Goal: Task Accomplishment & Management: Use online tool/utility

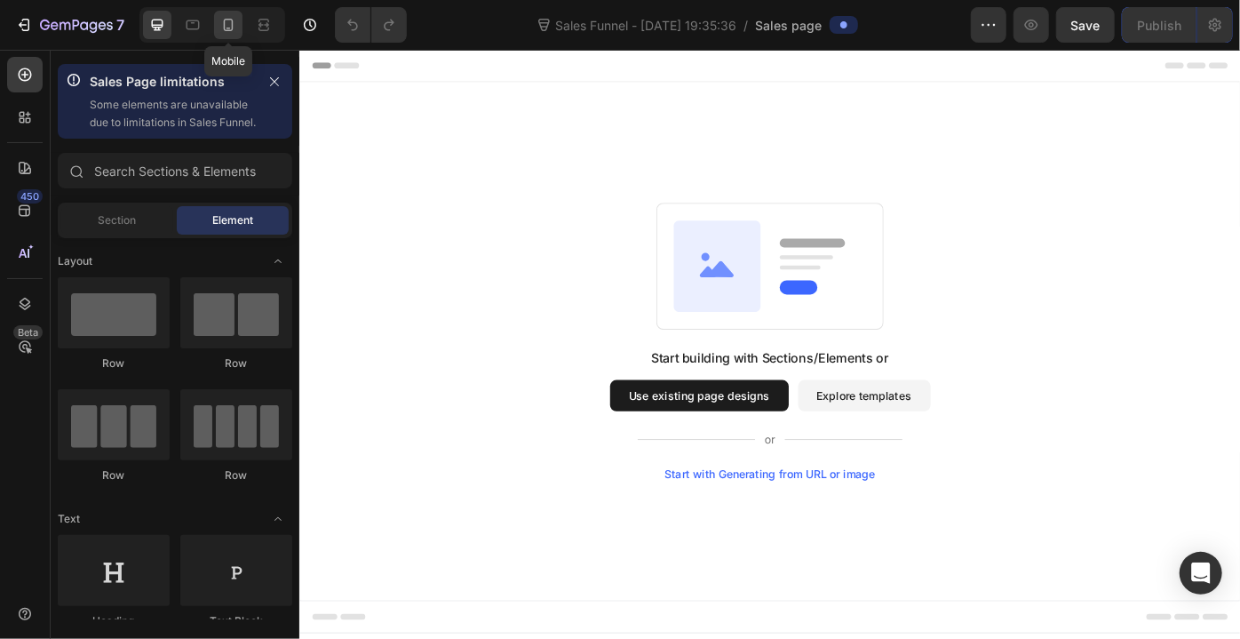
click at [232, 26] on icon at bounding box center [229, 25] width 10 height 12
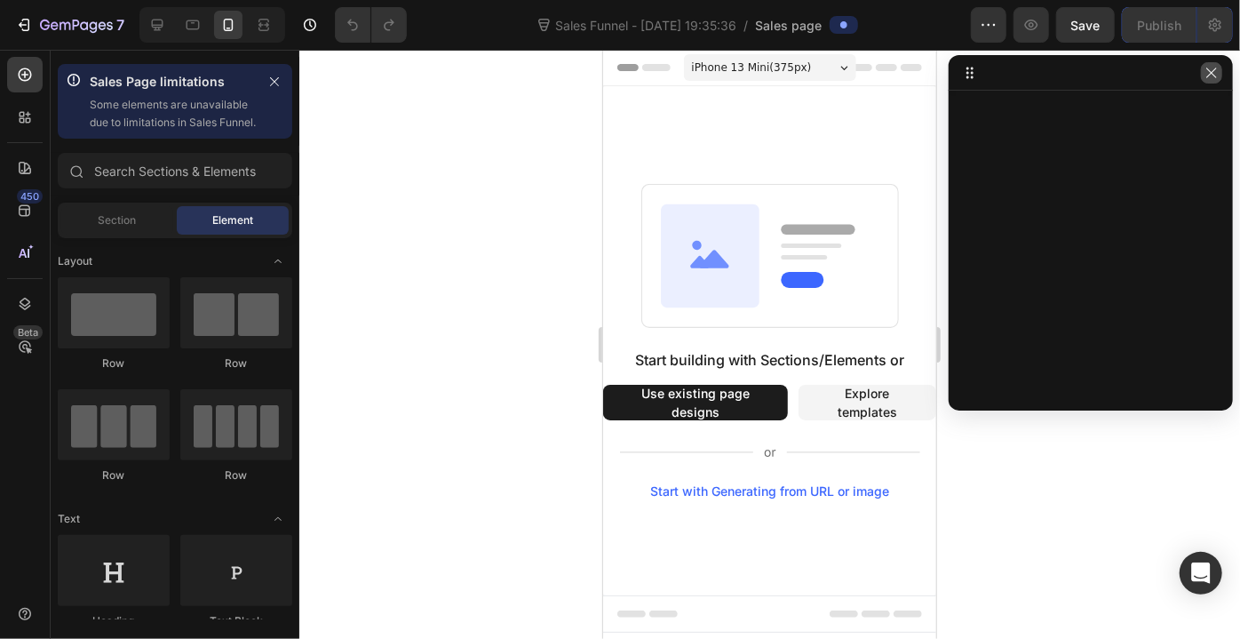
click at [1209, 73] on icon "button" at bounding box center [1212, 73] width 14 height 14
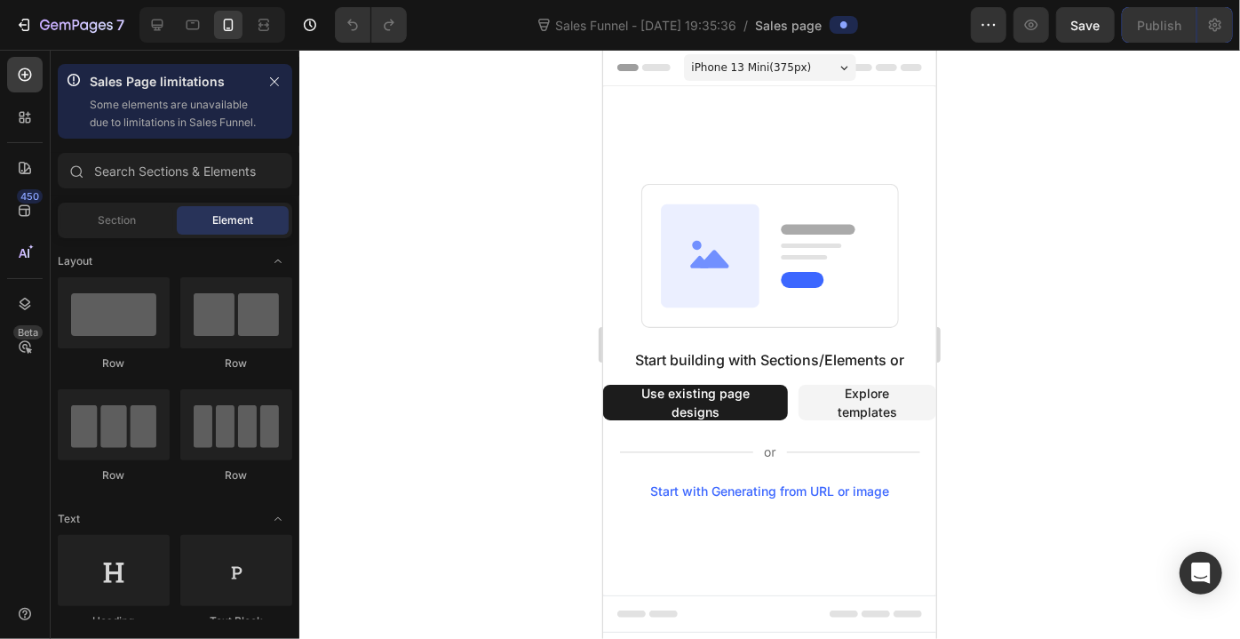
click at [812, 72] on div "iPhone 13 Mini ( 375 px)" at bounding box center [769, 66] width 172 height 27
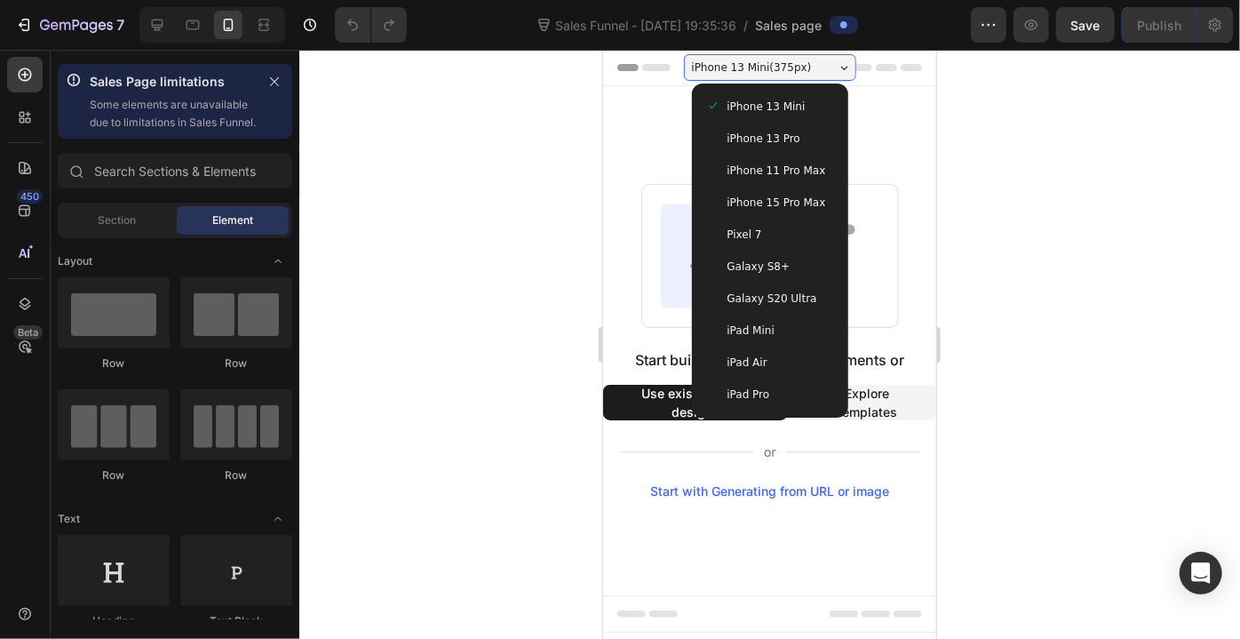
click at [811, 69] on div "iPhone 13 Mini ( 375 px)" at bounding box center [769, 66] width 172 height 27
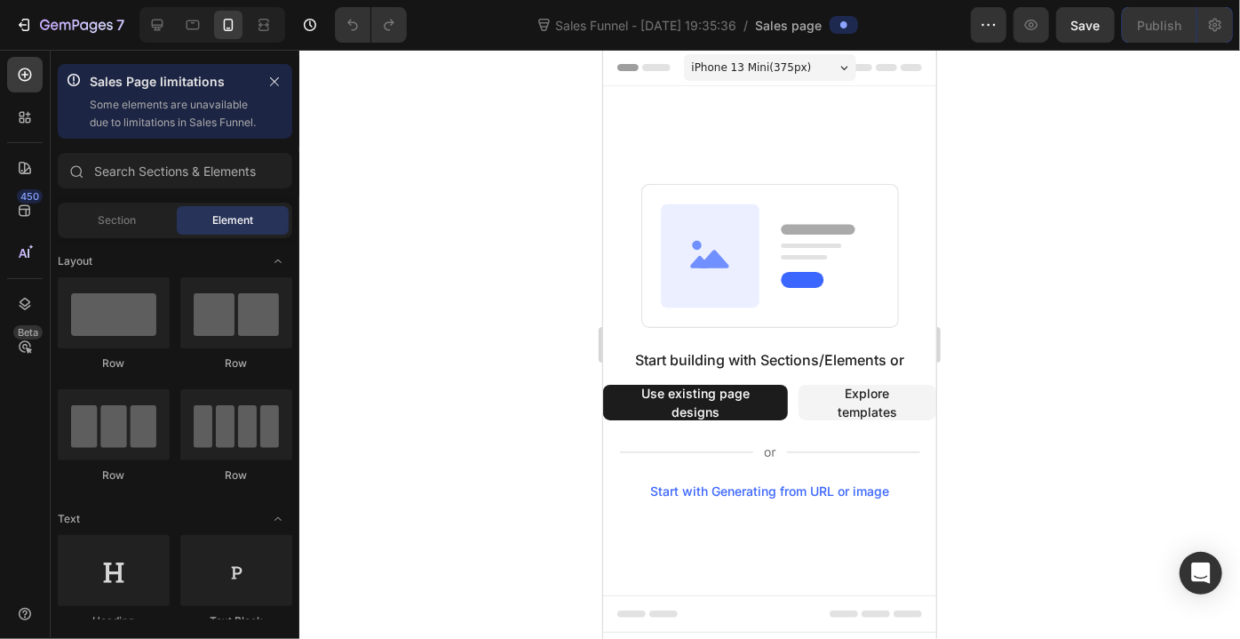
click at [727, 403] on button "Use existing page designs" at bounding box center [694, 402] width 185 height 36
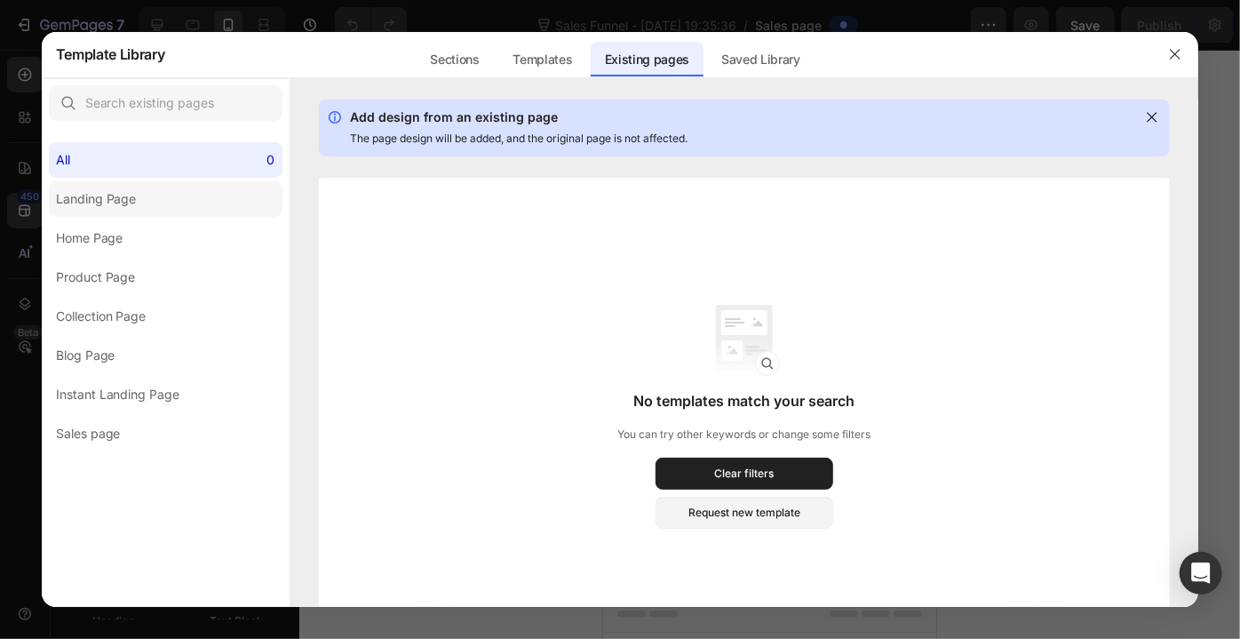
click at [149, 181] on label "Landing Page" at bounding box center [166, 199] width 234 height 36
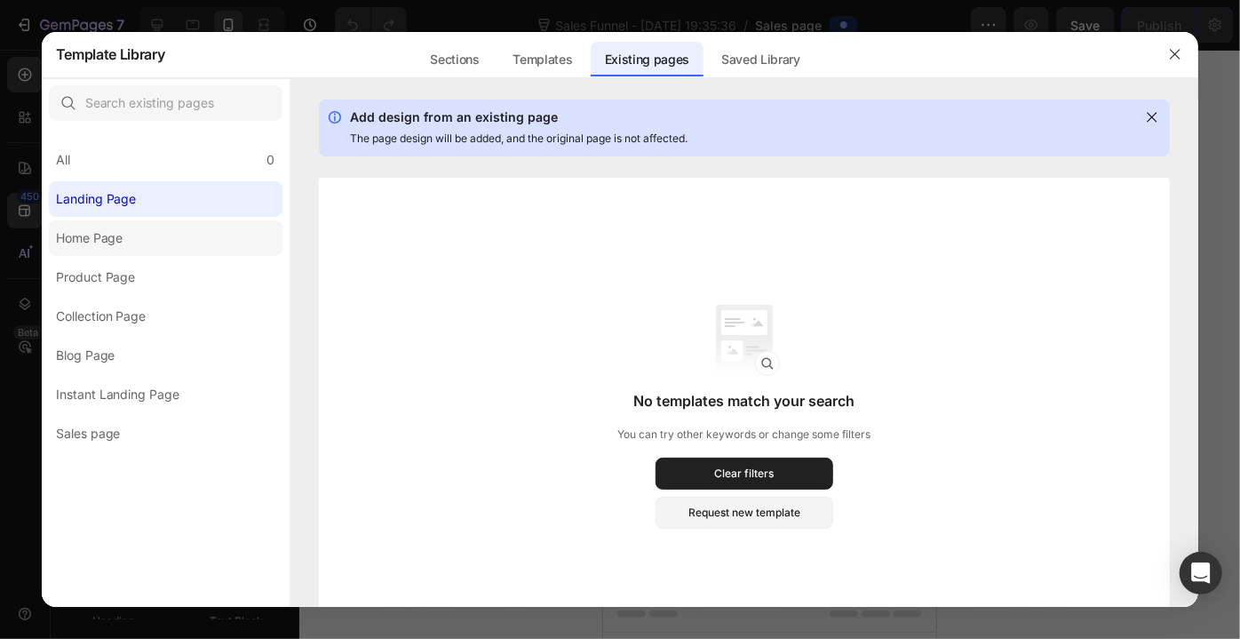
click at [187, 240] on label "Home Page" at bounding box center [166, 238] width 234 height 36
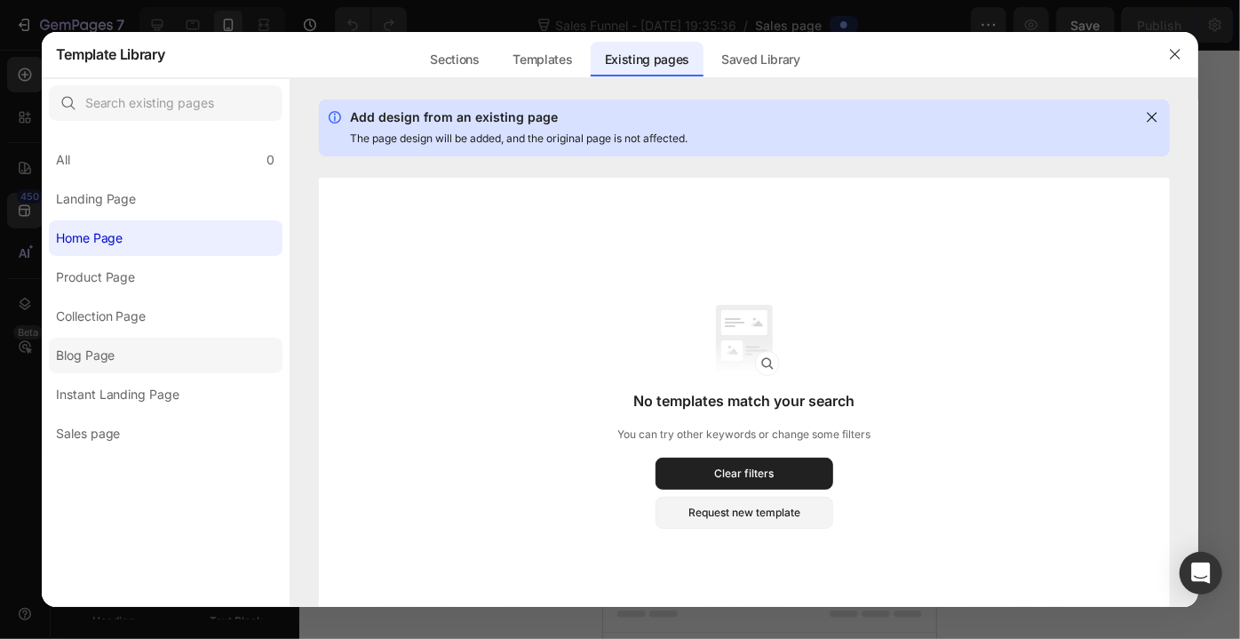
click at [213, 364] on label "Blog Page" at bounding box center [166, 356] width 234 height 36
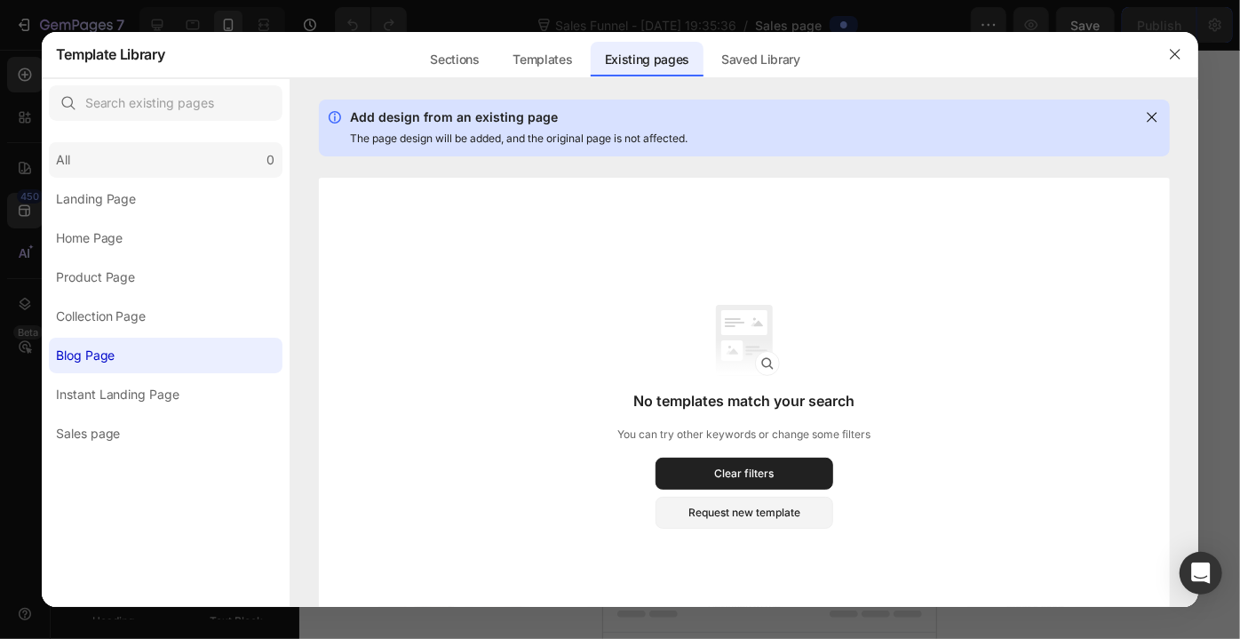
click at [210, 172] on div "All 0" at bounding box center [166, 160] width 234 height 36
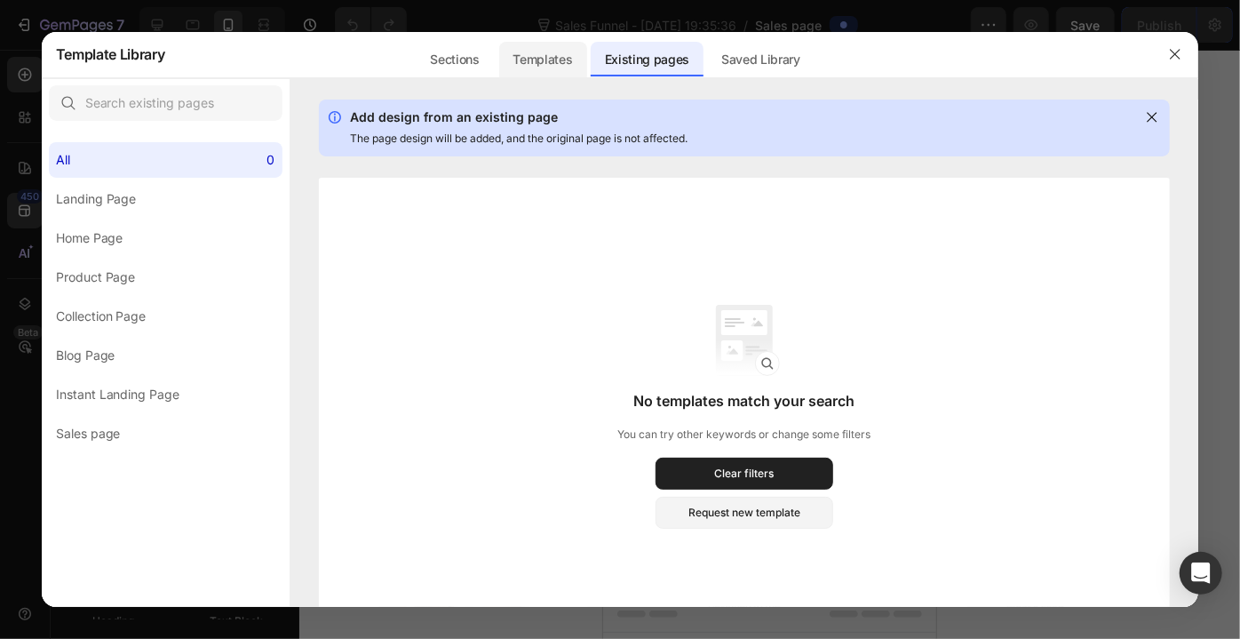
click at [540, 61] on div "Templates" at bounding box center [543, 60] width 88 height 36
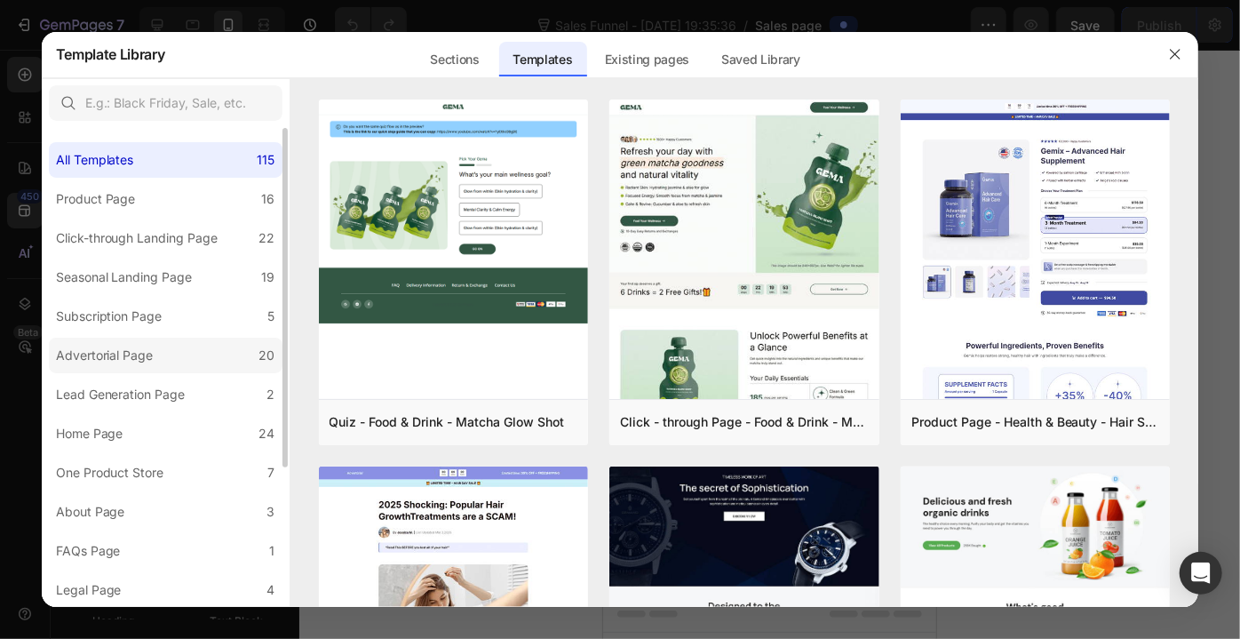
click at [229, 370] on label "Advertorial Page 20" at bounding box center [166, 356] width 234 height 36
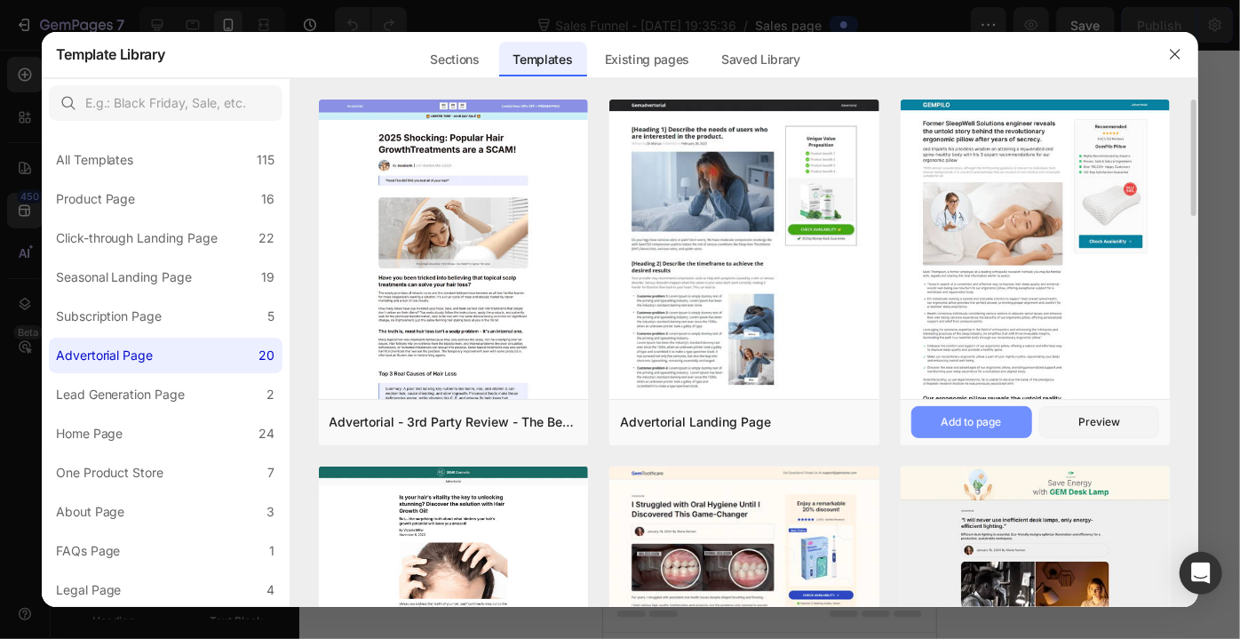
click at [1021, 418] on button "Add to page" at bounding box center [971, 422] width 121 height 32
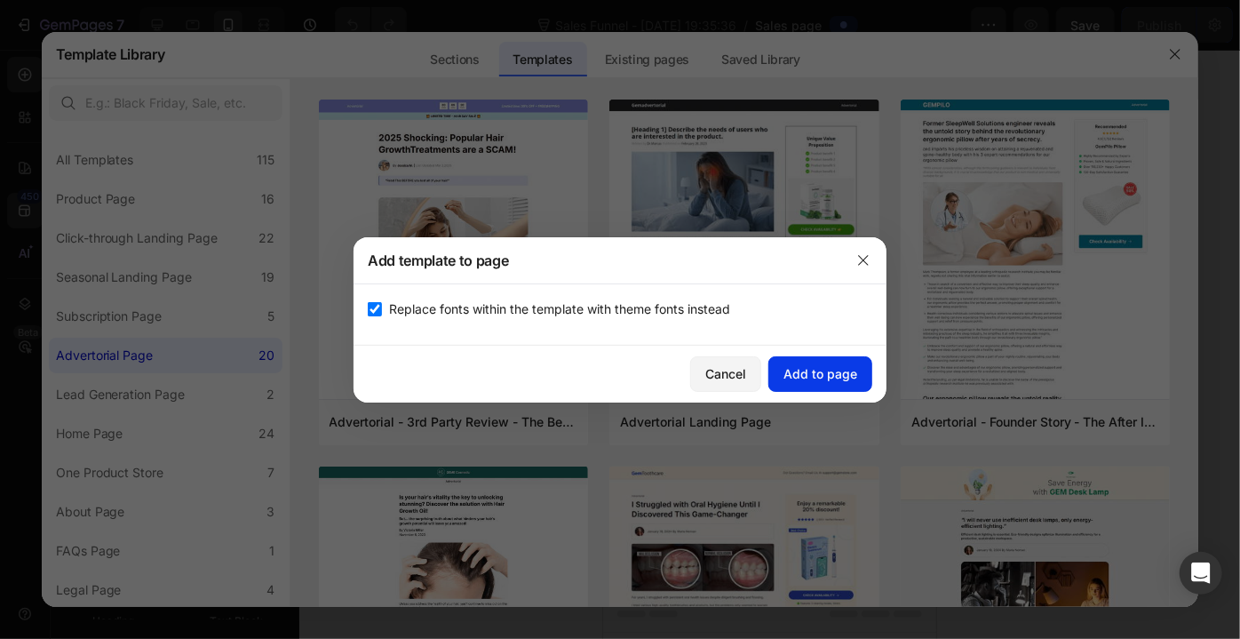
click at [828, 373] on div "Add to page" at bounding box center [820, 373] width 74 height 19
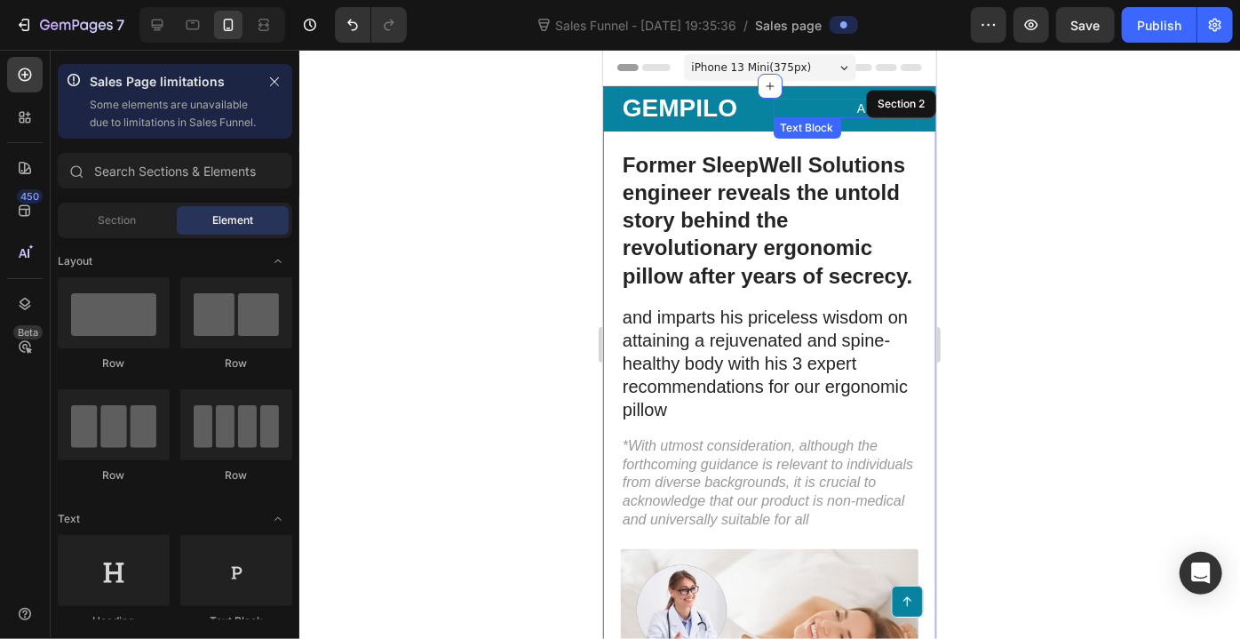
click at [775, 106] on p "Advertorial" at bounding box center [846, 107] width 142 height 16
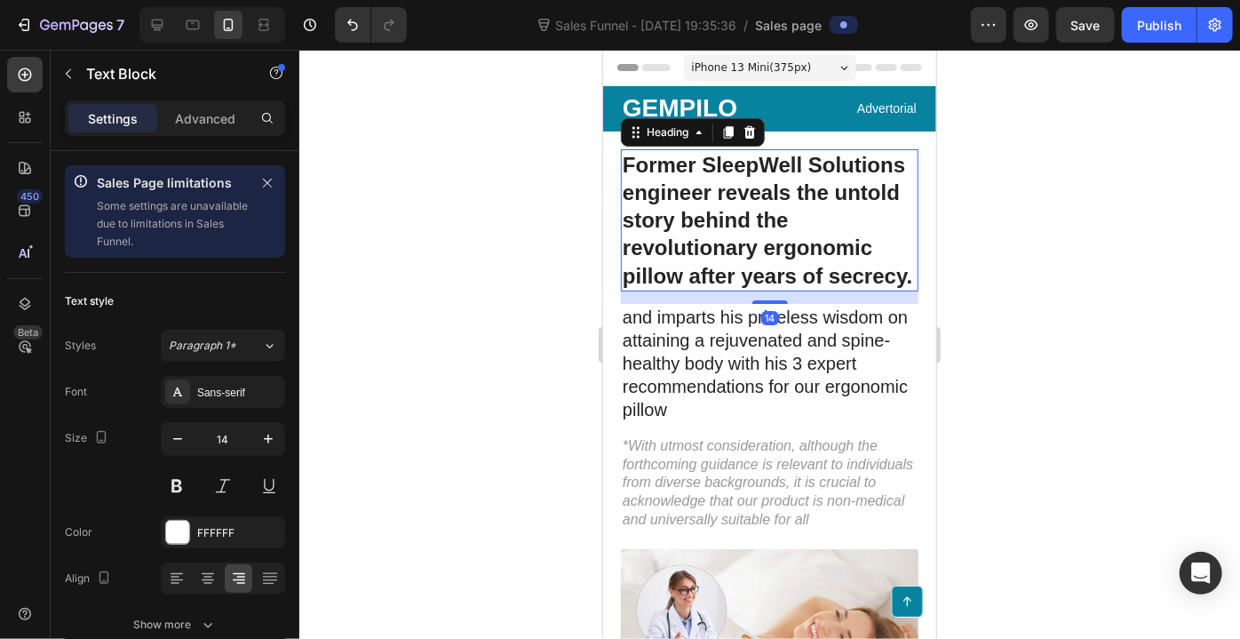
click at [713, 167] on h1 "Former SleepWell Solutions engineer reveals the untold story behind the revolut…" at bounding box center [769, 219] width 298 height 142
click at [740, 277] on h1 "Former SleepWell Solutions engineer reveals the untold story behind the revolut…" at bounding box center [769, 219] width 298 height 142
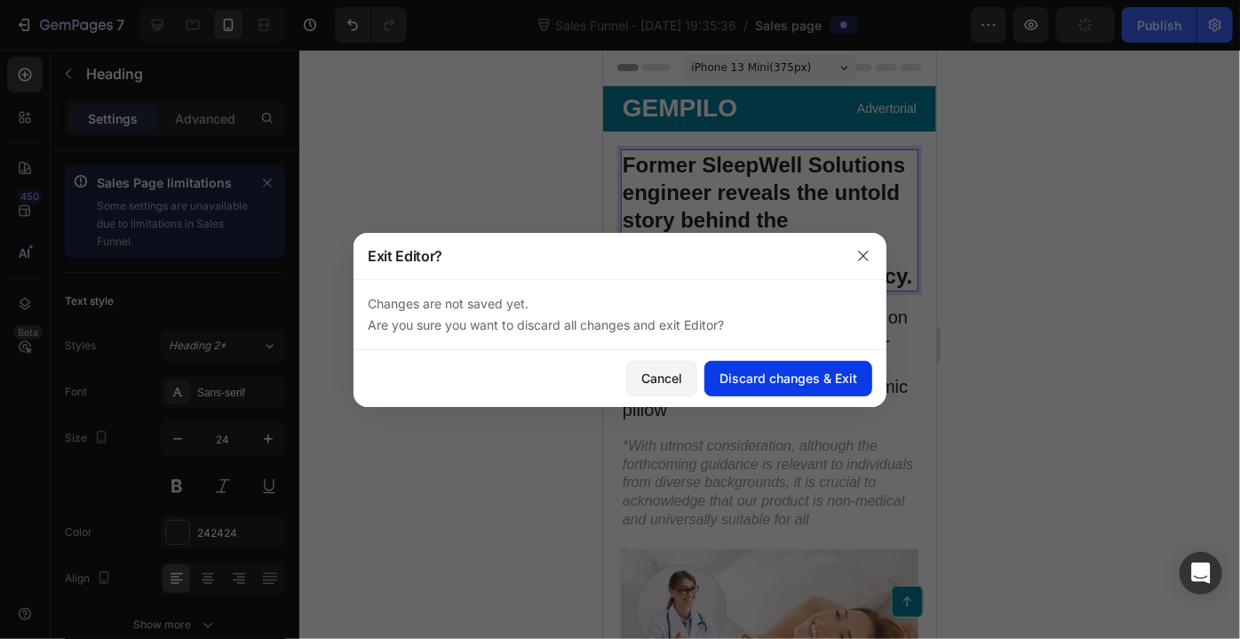
click at [726, 371] on div "Discard changes & Exit" at bounding box center [789, 378] width 138 height 19
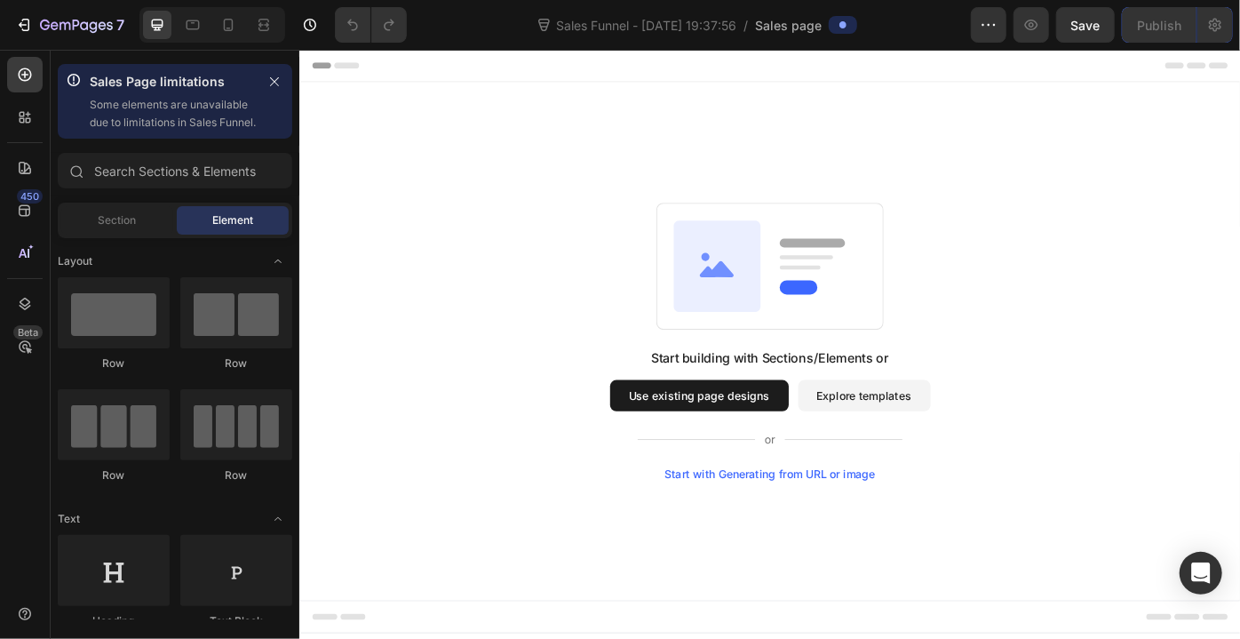
click at [907, 460] on div "Start building with Sections/Elements or Use existing page designs Explore temp…" at bounding box center [831, 462] width 363 height 149
click at [918, 447] on button "Explore templates" at bounding box center [938, 442] width 150 height 36
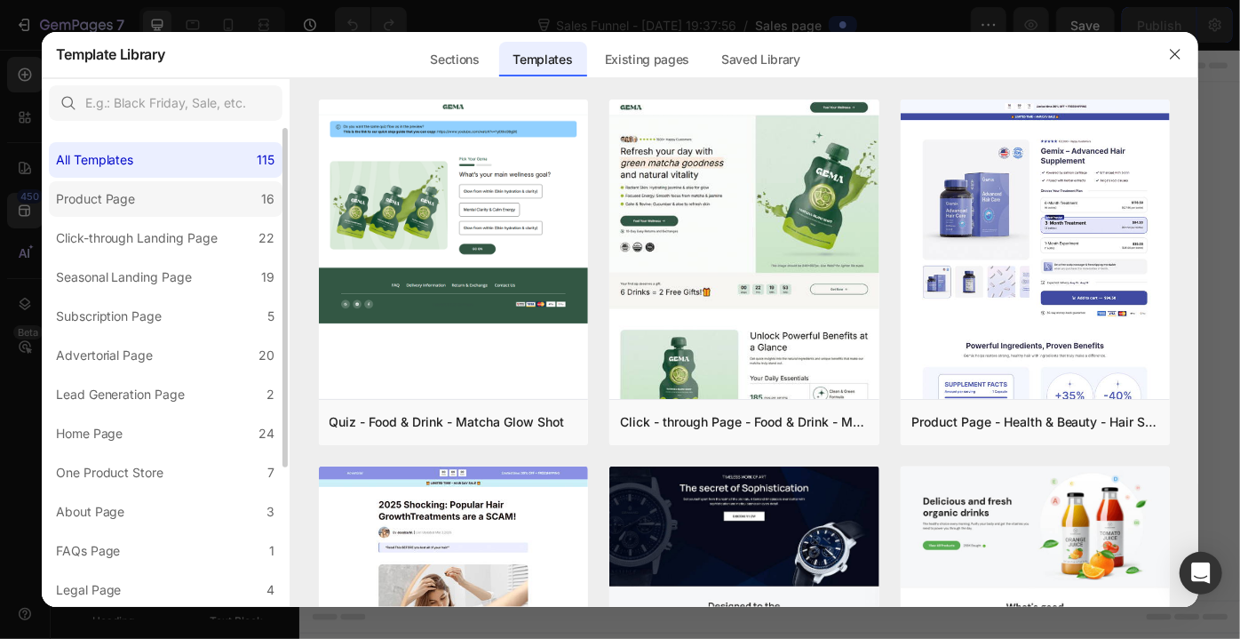
click at [170, 199] on label "Product Page 16" at bounding box center [166, 199] width 234 height 36
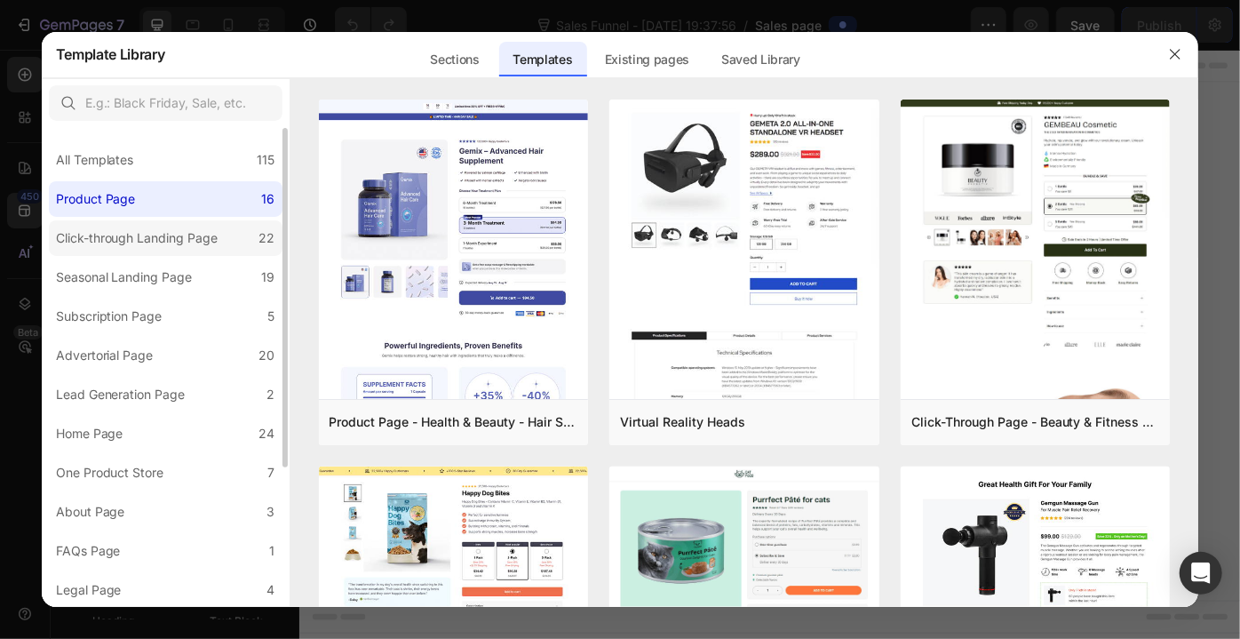
drag, startPoint x: 163, startPoint y: 236, endPoint x: 163, endPoint y: 249, distance: 12.5
click at [163, 234] on div "Click-through Landing Page" at bounding box center [137, 237] width 163 height 21
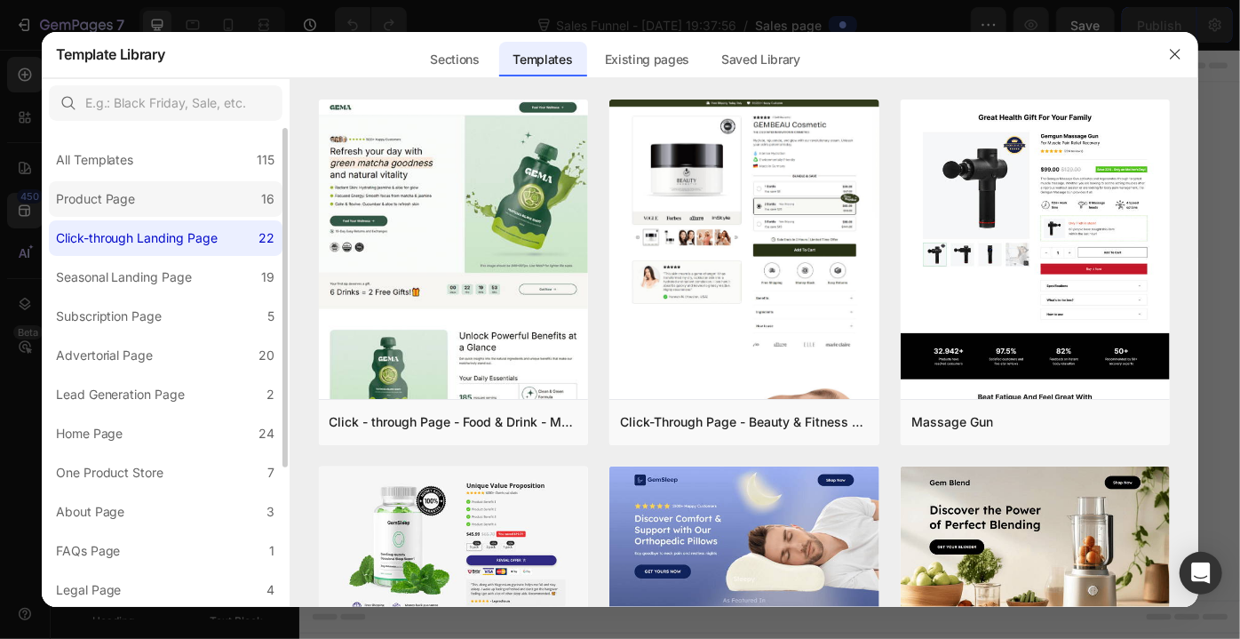
click at [172, 209] on label "Product Page 16" at bounding box center [166, 199] width 234 height 36
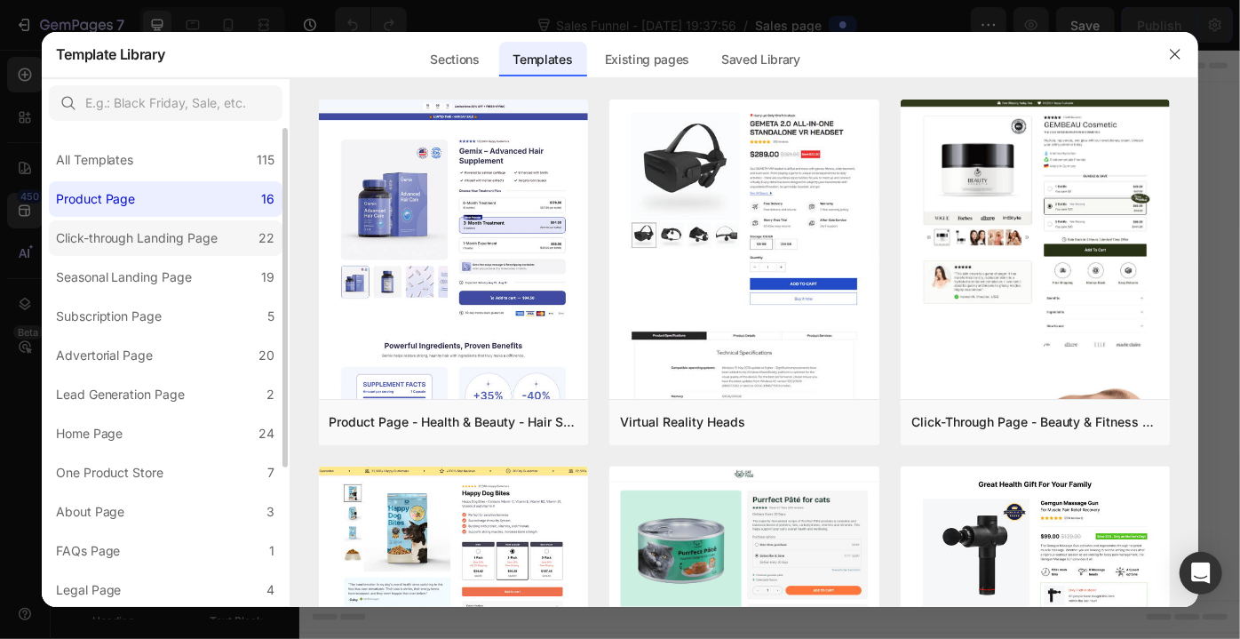
click at [165, 236] on div "Click-through Landing Page" at bounding box center [137, 237] width 163 height 21
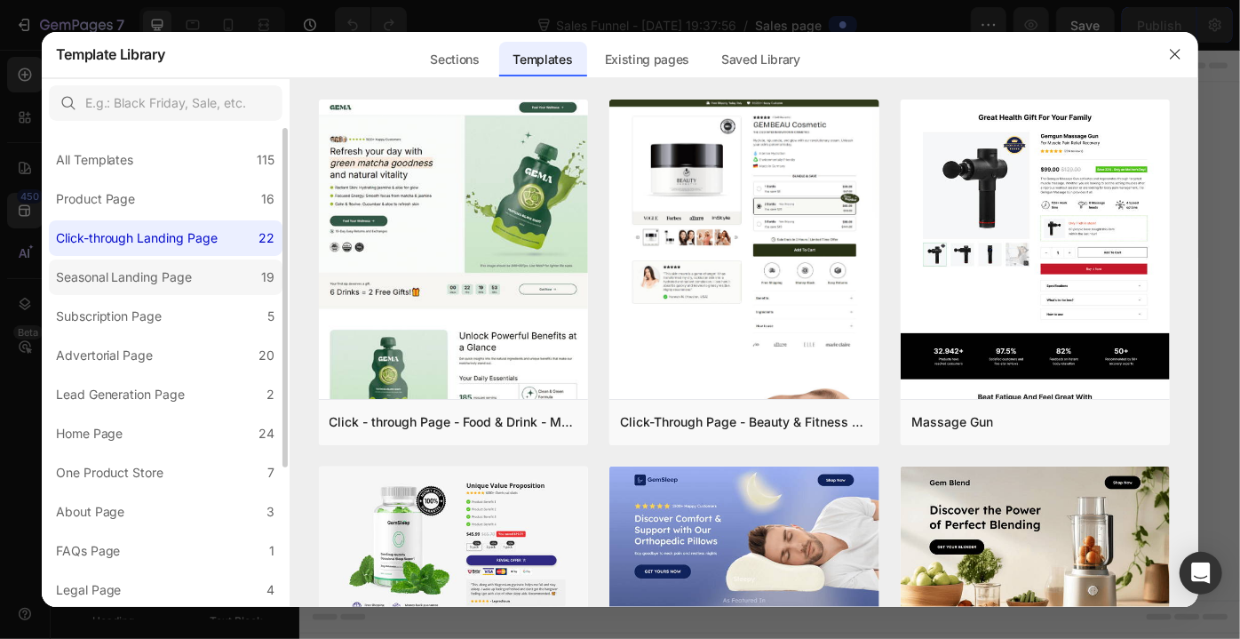
click at [161, 266] on div "Seasonal Landing Page" at bounding box center [124, 276] width 137 height 21
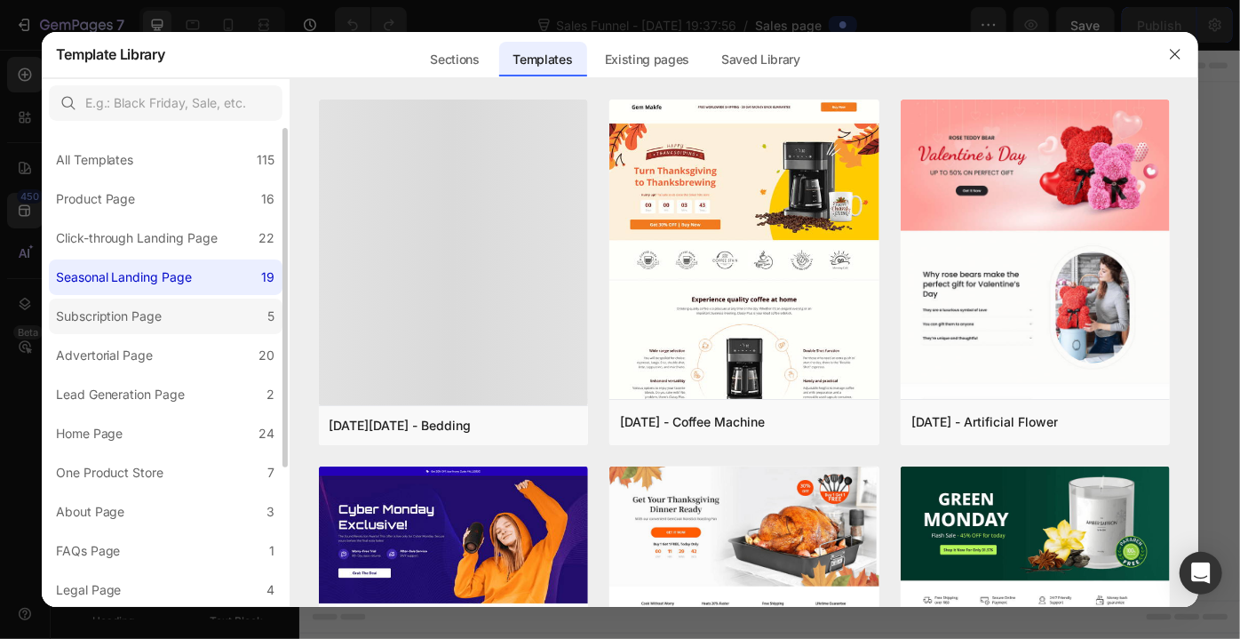
click at [168, 323] on div "Subscription Page" at bounding box center [113, 316] width 114 height 21
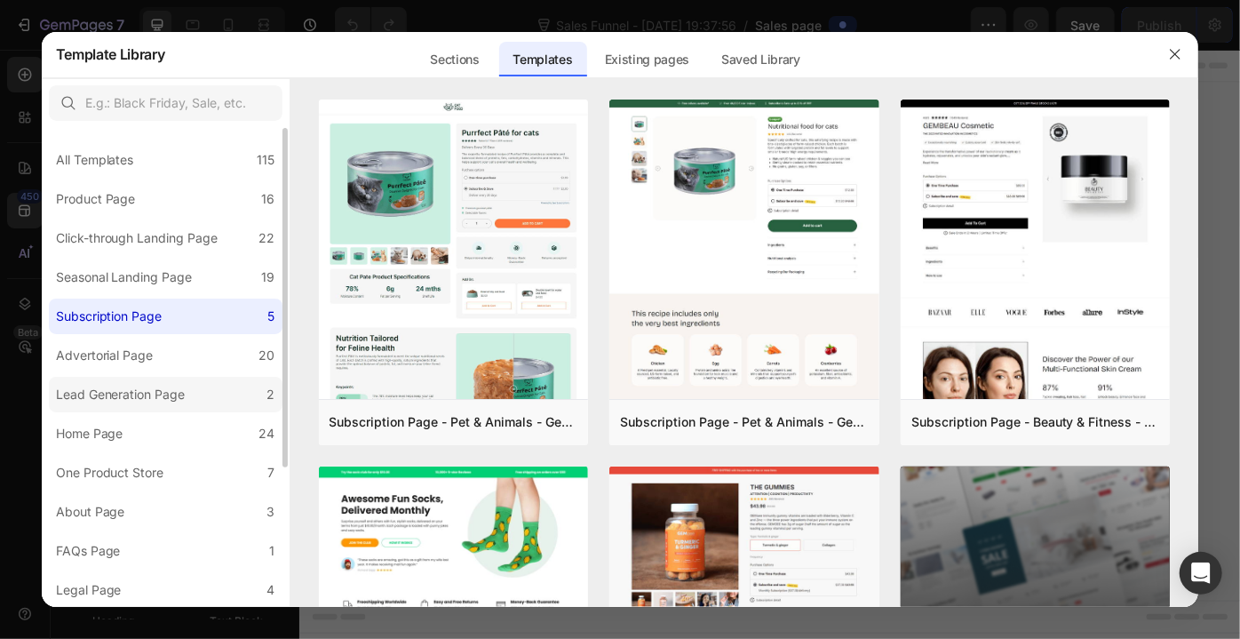
click at [203, 377] on label "Lead Generation Page 2" at bounding box center [166, 395] width 234 height 36
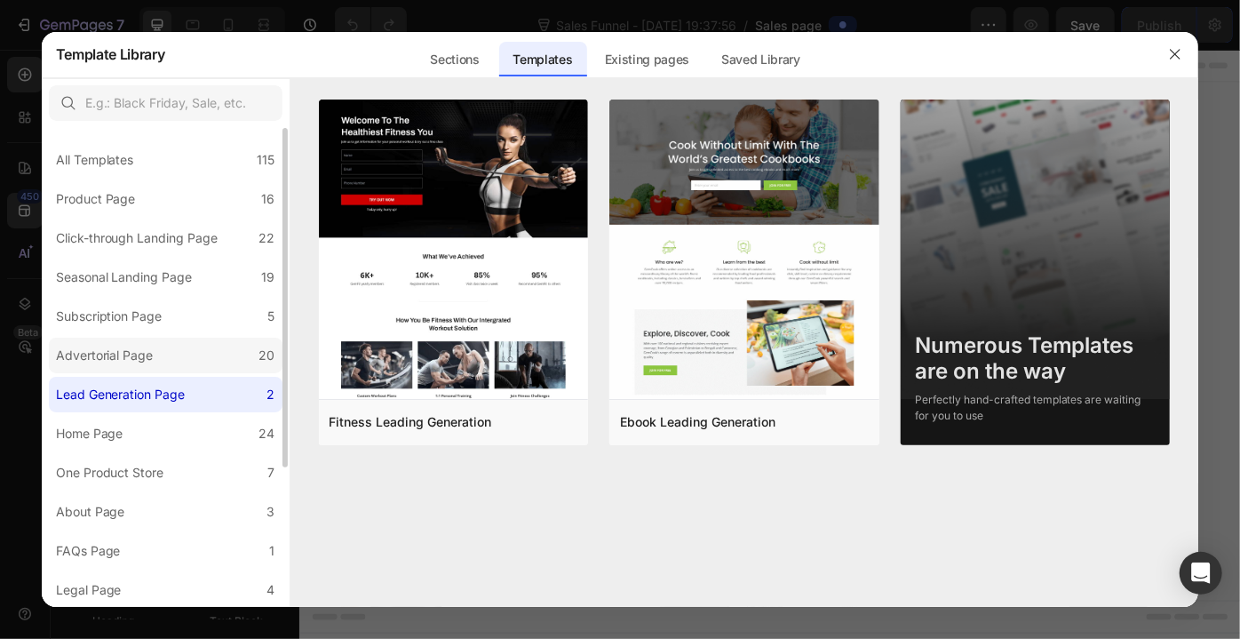
click at [199, 361] on label "Advertorial Page 20" at bounding box center [166, 356] width 234 height 36
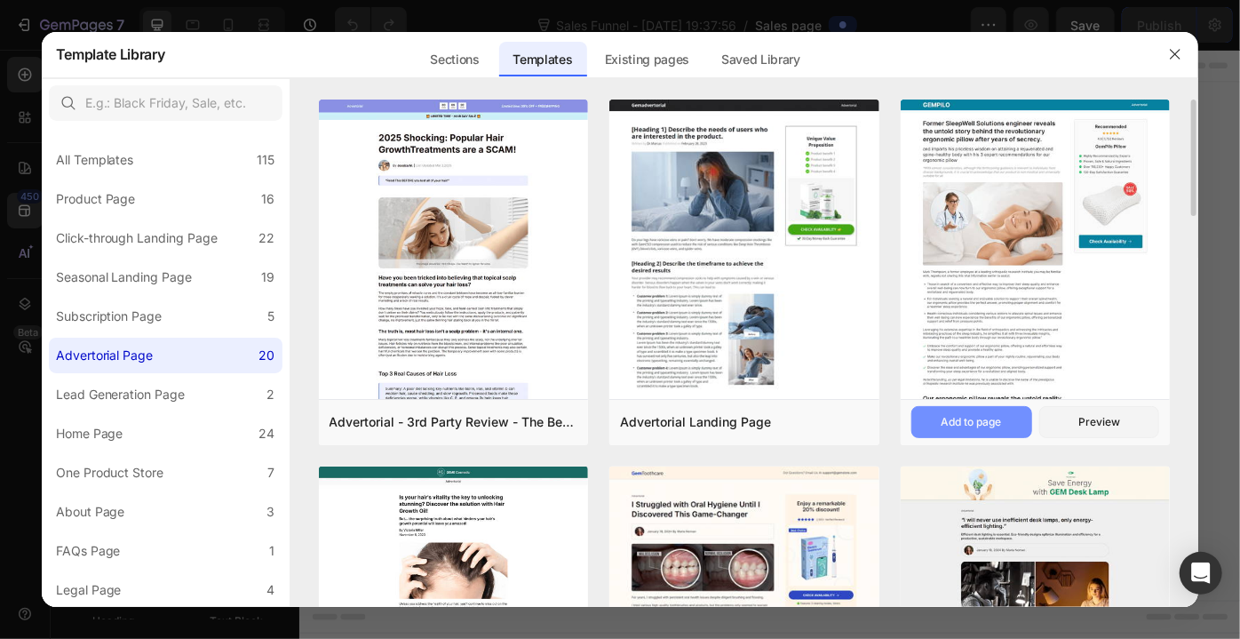
click at [974, 420] on div "Add to page" at bounding box center [972, 422] width 60 height 16
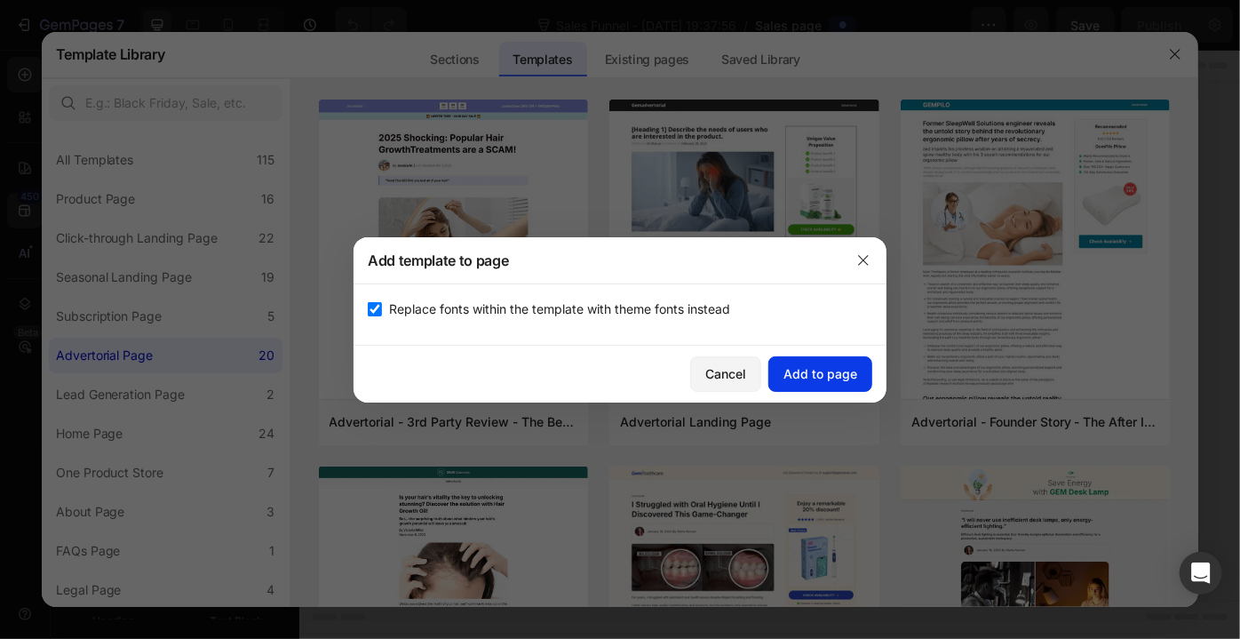
click at [815, 370] on div "Add to page" at bounding box center [820, 373] width 74 height 19
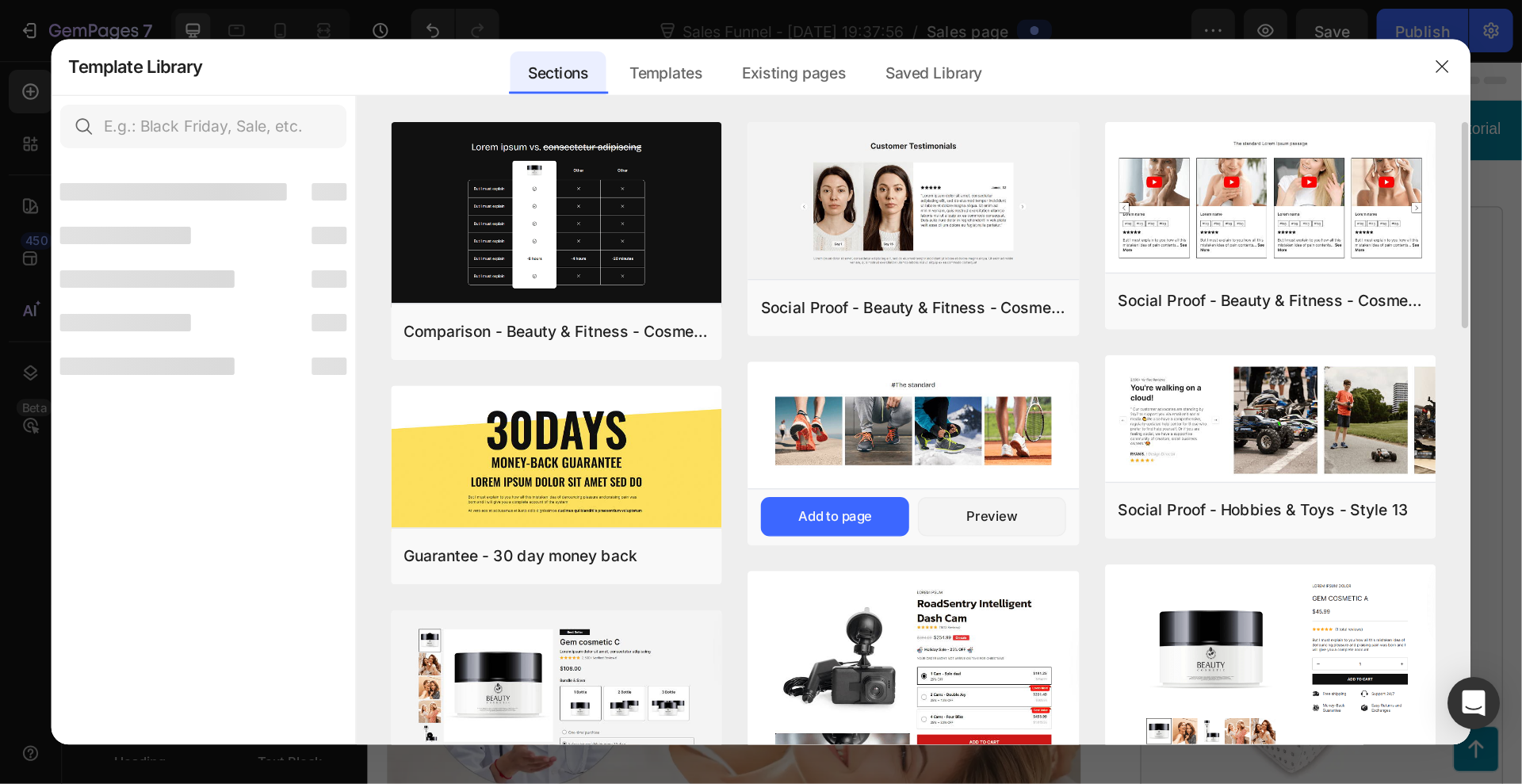
scroll to position [32, 0]
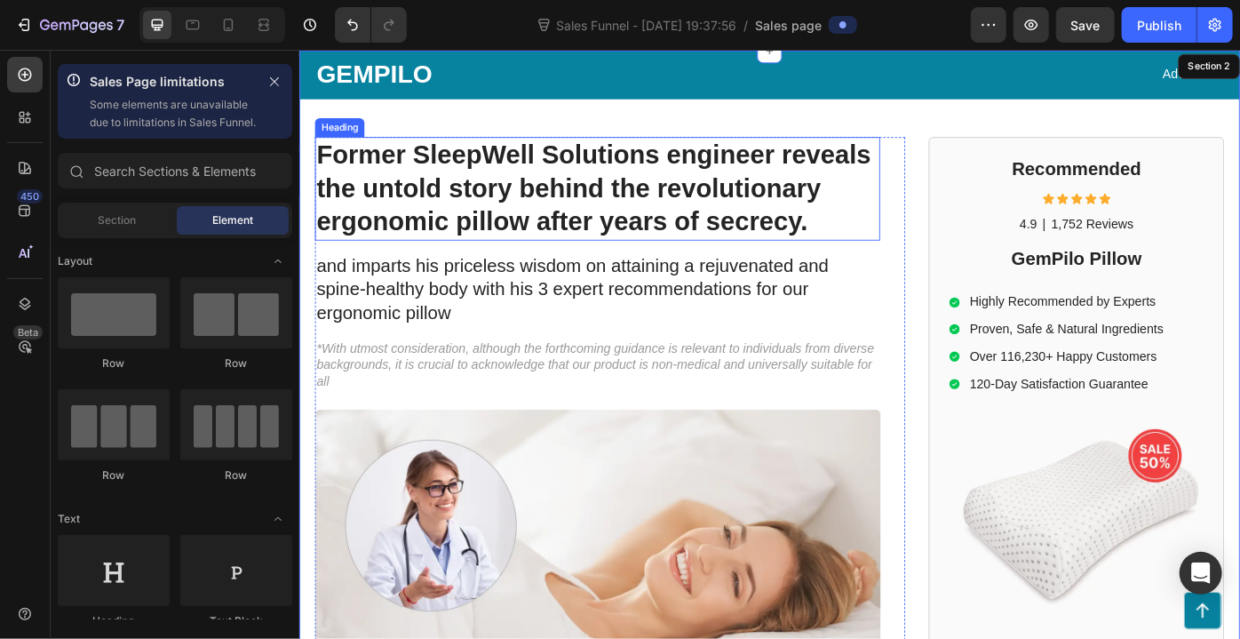
click at [613, 219] on h1 "Former SleepWell Solutions engineer reveals the untold story behind the revolut…" at bounding box center [636, 207] width 640 height 118
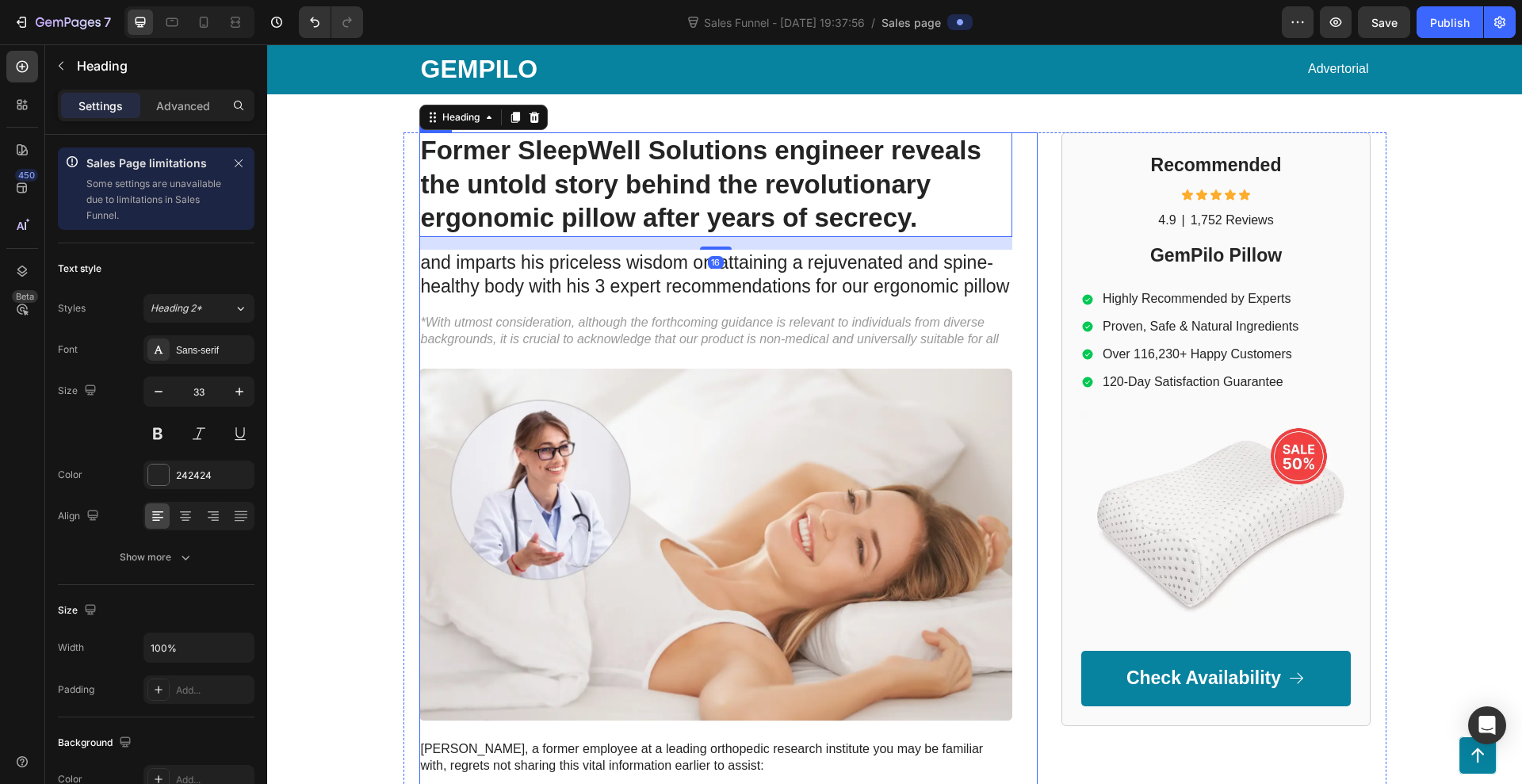
scroll to position [32, 0]
